Goal: Find specific page/section

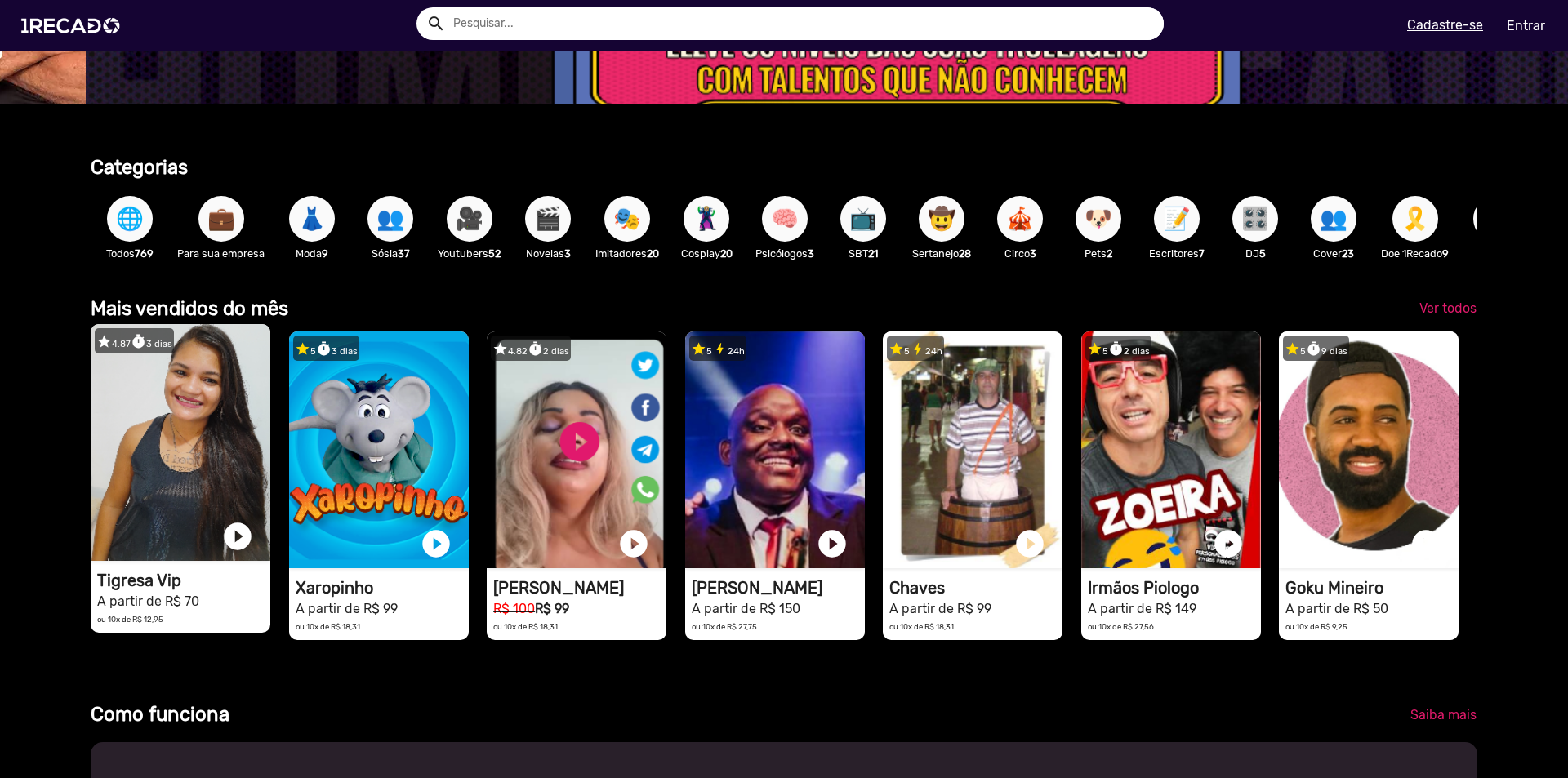
scroll to position [0, 4667]
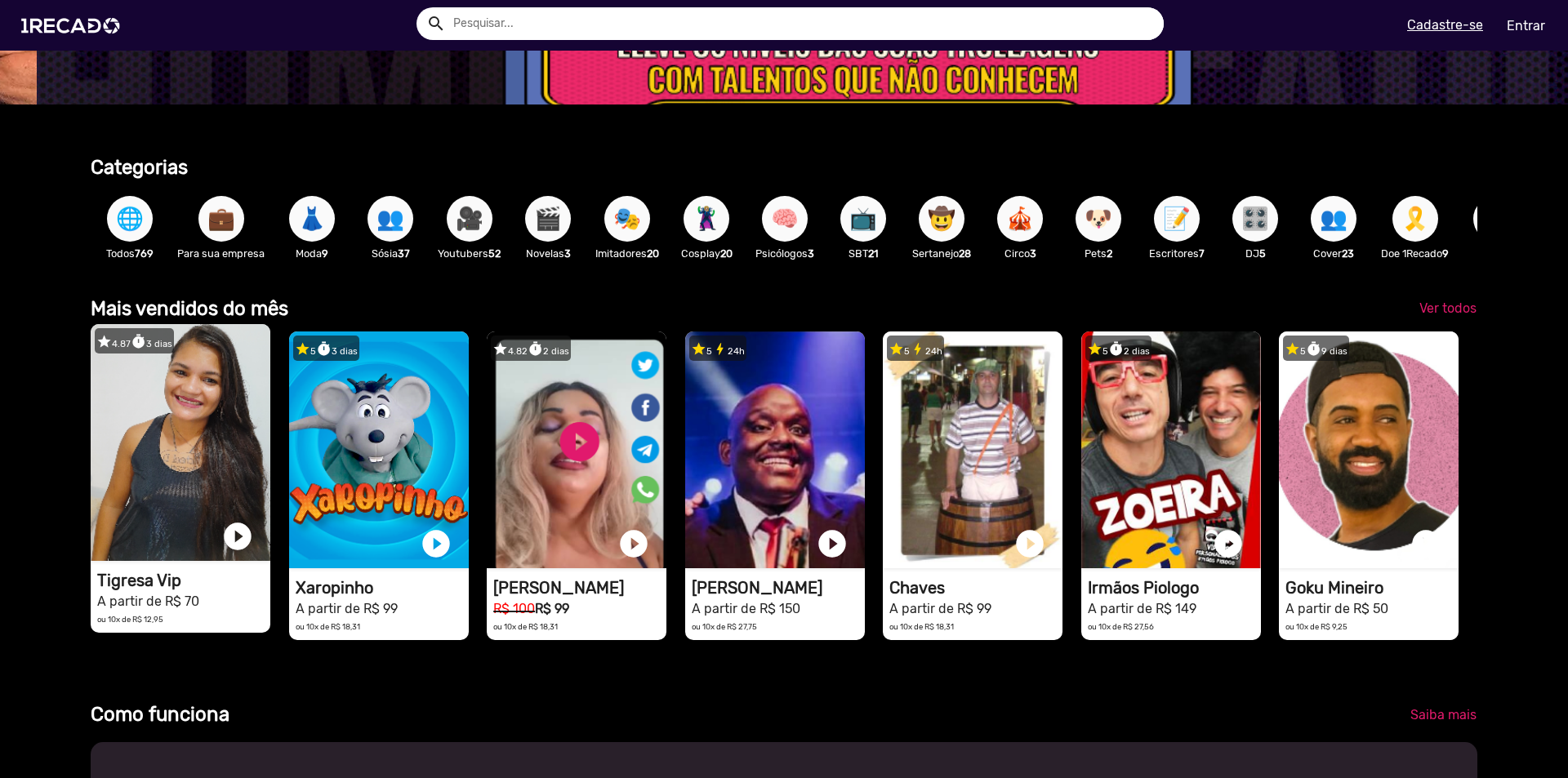
click at [162, 448] on video "1RECADO vídeos dedicados para fãs e empresas" at bounding box center [180, 443] width 180 height 237
click at [195, 450] on video "1RECADO vídeos dedicados para fãs e empresas" at bounding box center [180, 443] width 180 height 237
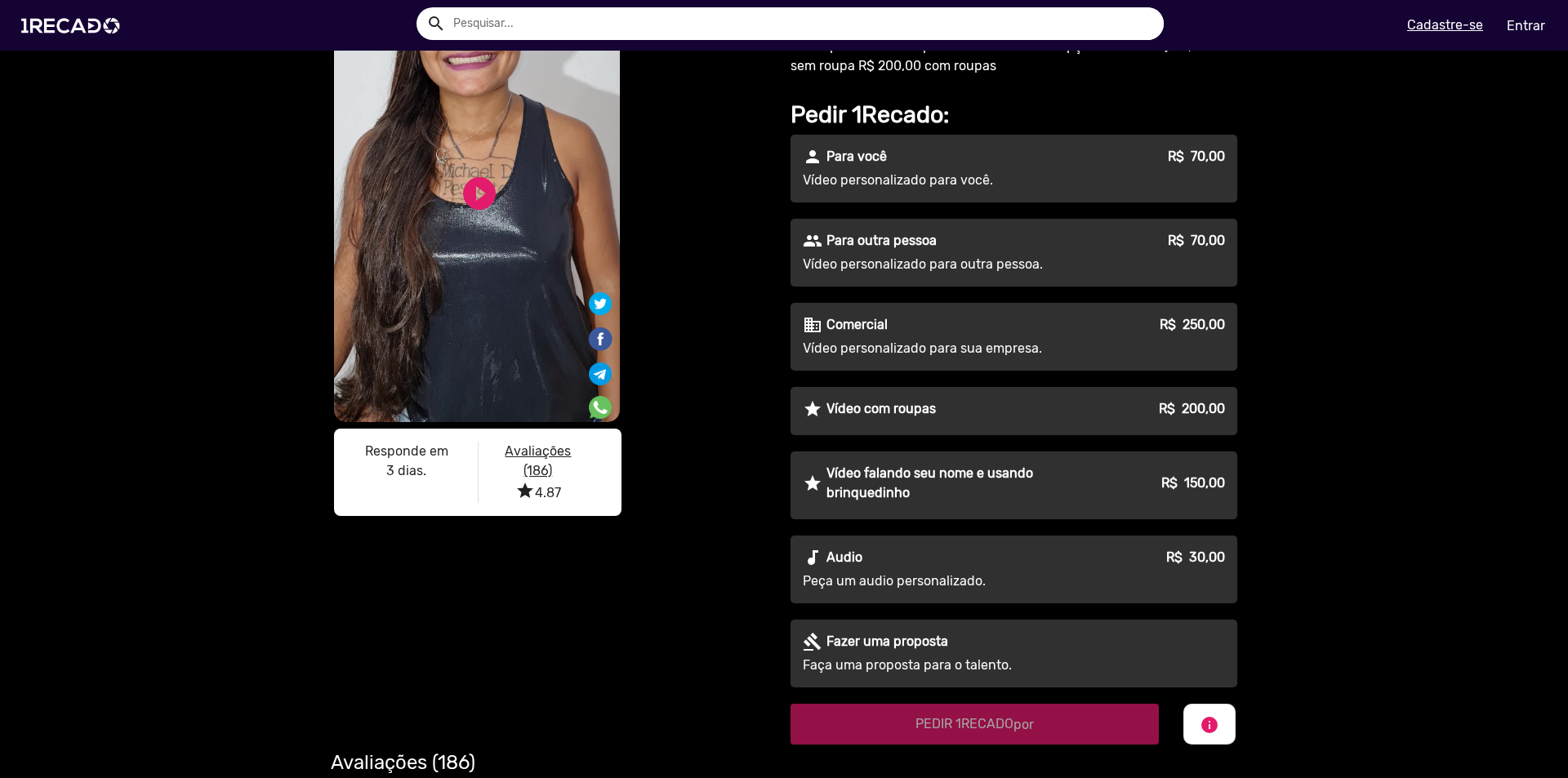
scroll to position [163, 0]
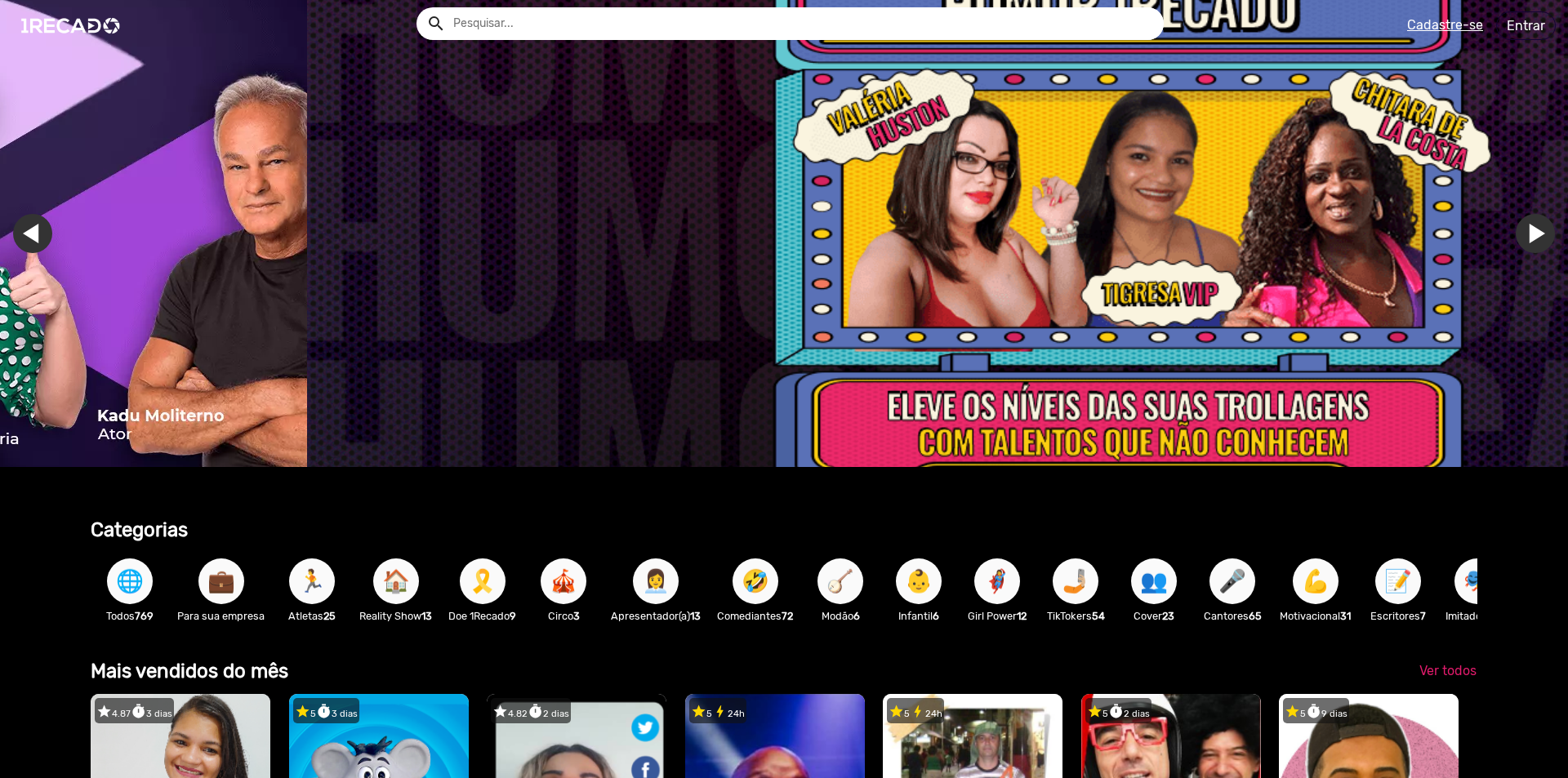
click at [947, 19] on input "text" at bounding box center [803, 24] width 723 height 33
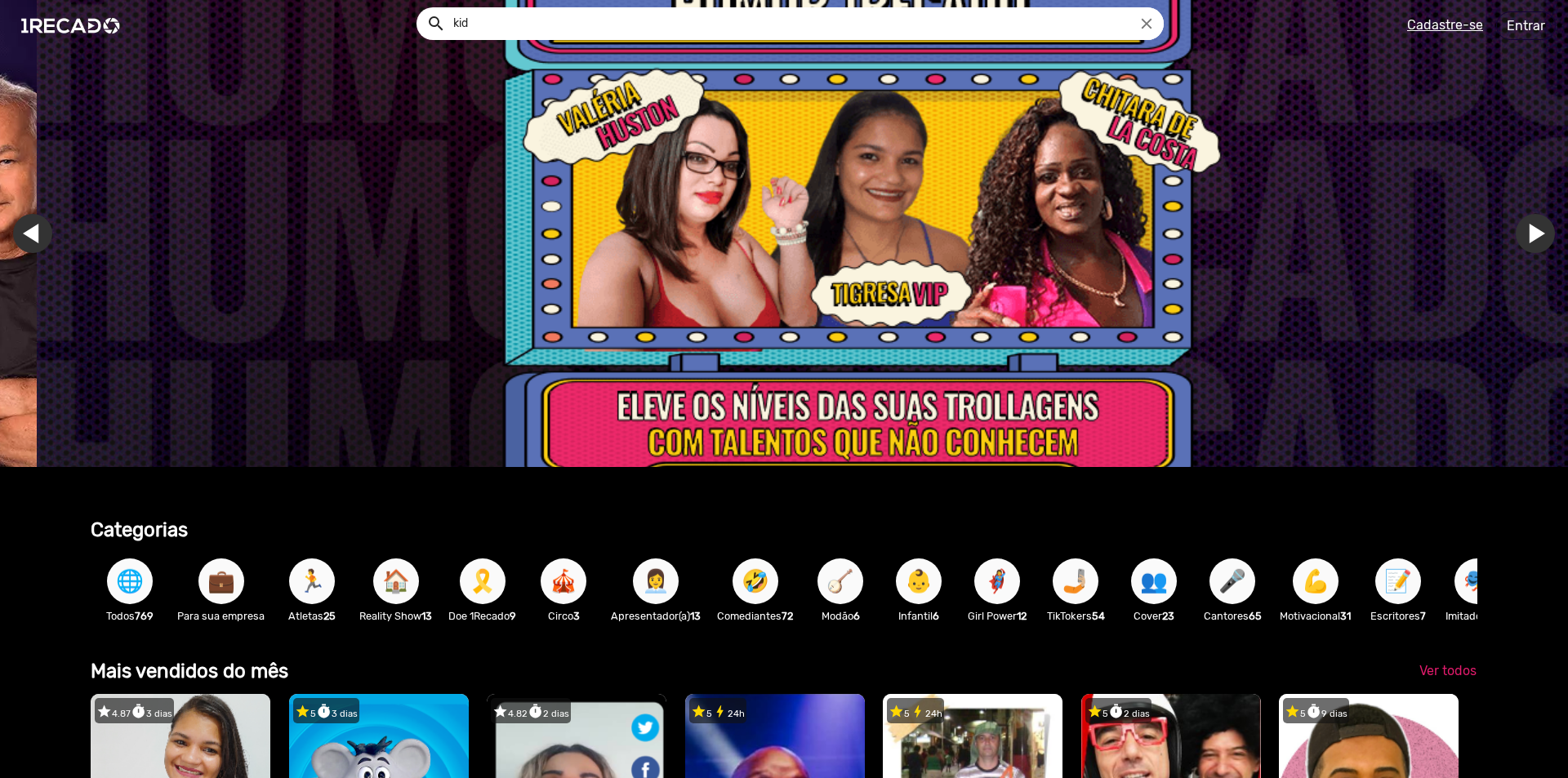
click at [421, 8] on button "search" at bounding box center [435, 22] width 29 height 29
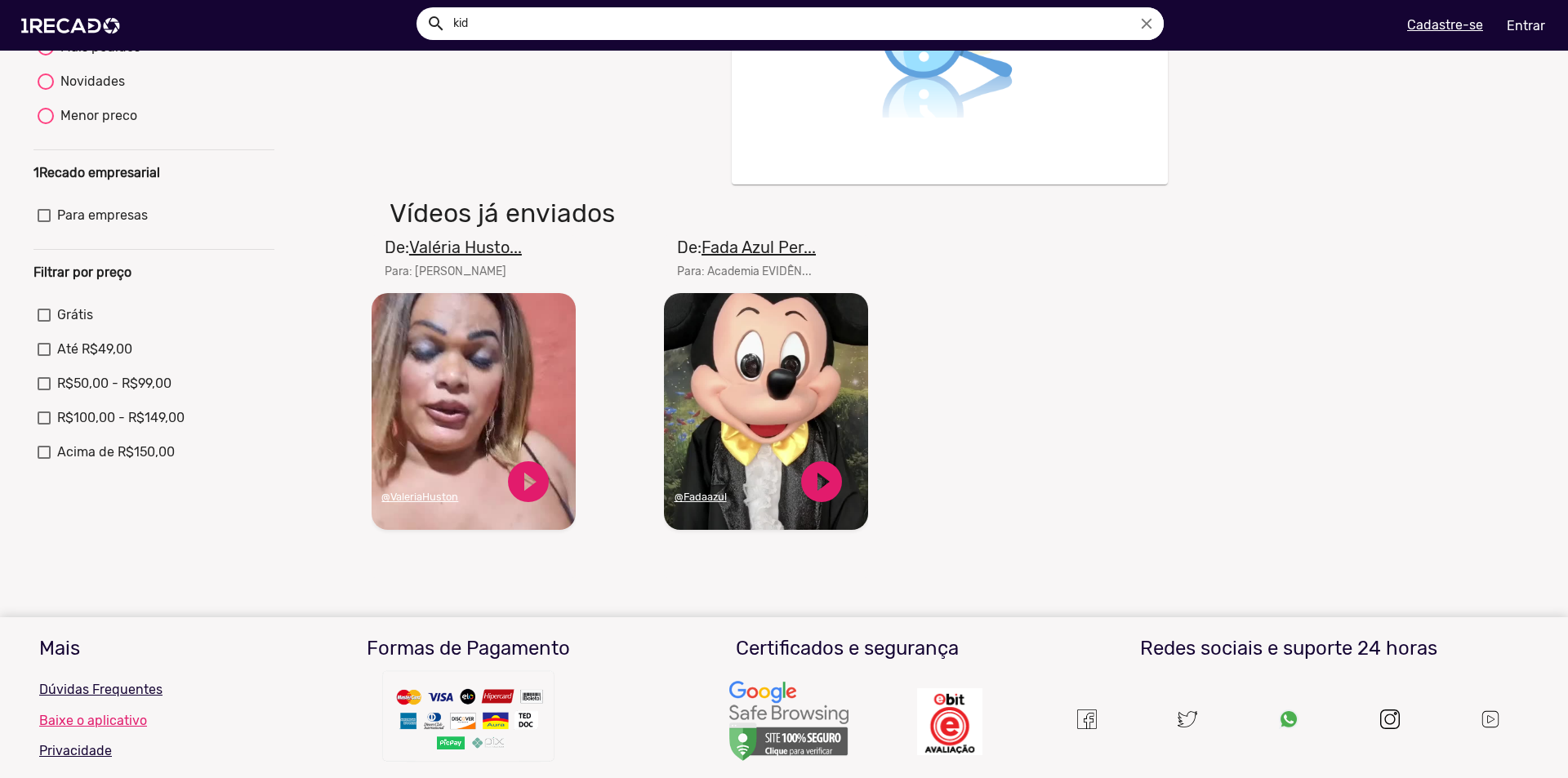
drag, startPoint x: 614, startPoint y: 24, endPoint x: 185, endPoint y: -20, distance: 431.3
click at [185, 0] on html "search kid close search menu Cadastre-se Entrar help_outline [PERSON_NAME] sear…" at bounding box center [784, 104] width 1568 height 207
paste input "Clóvis"
type input "Clóvis"
click at [421, 8] on button "search" at bounding box center [435, 22] width 29 height 29
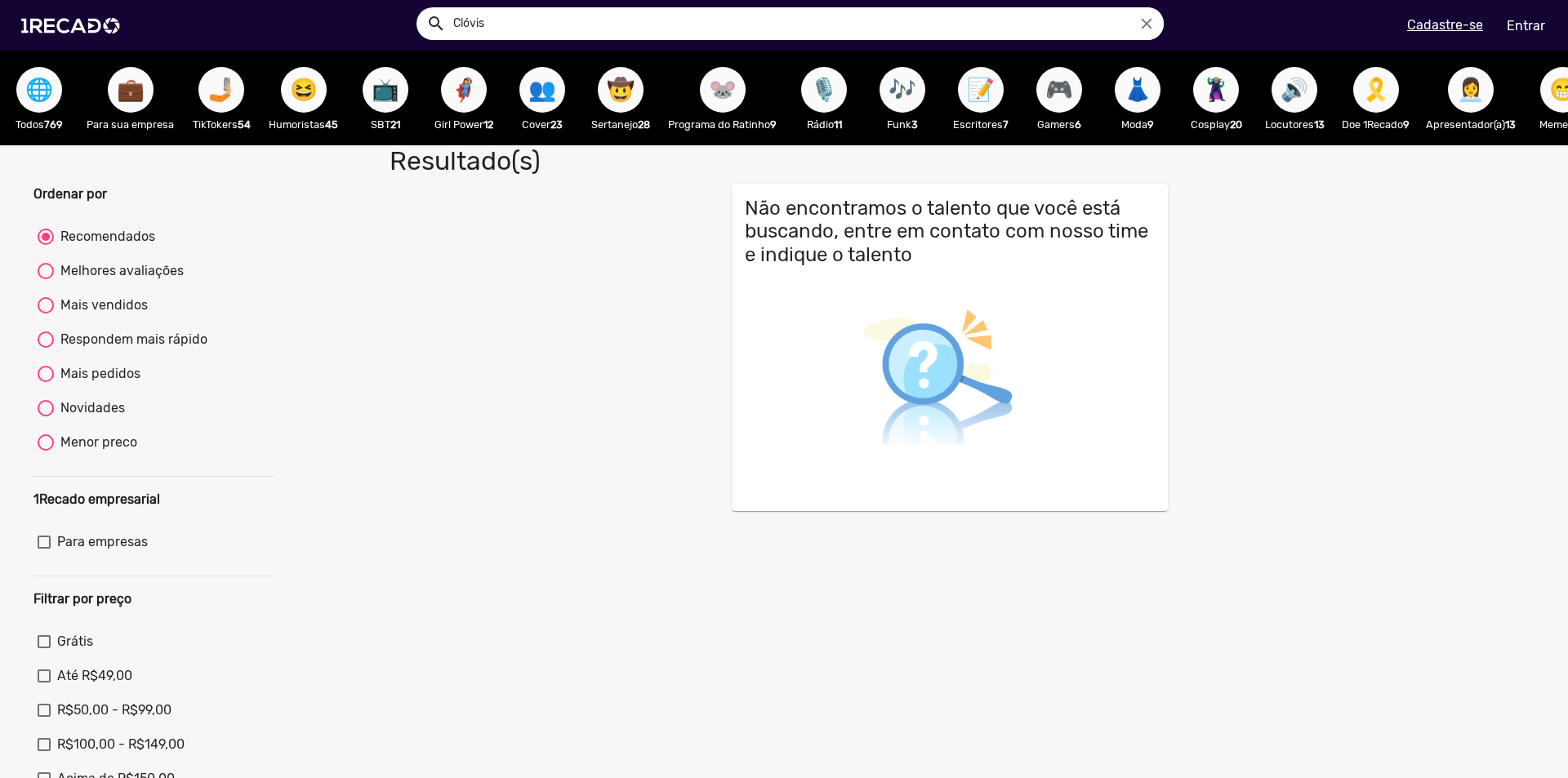
scroll to position [408, 0]
